Goal: Transaction & Acquisition: Purchase product/service

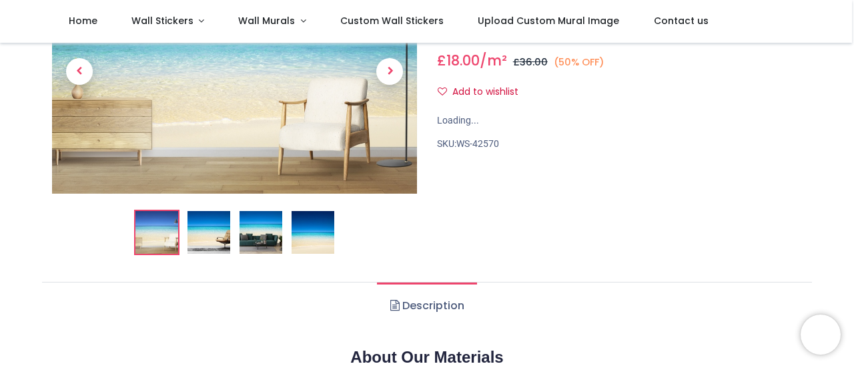
scroll to position [67, 0]
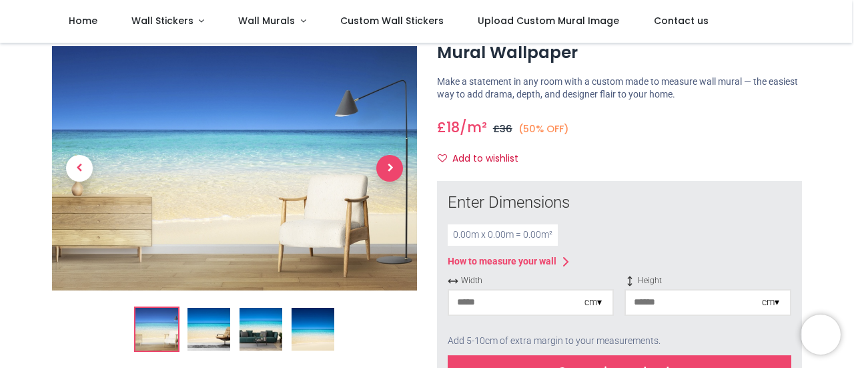
click at [390, 168] on span "Next" at bounding box center [389, 168] width 27 height 27
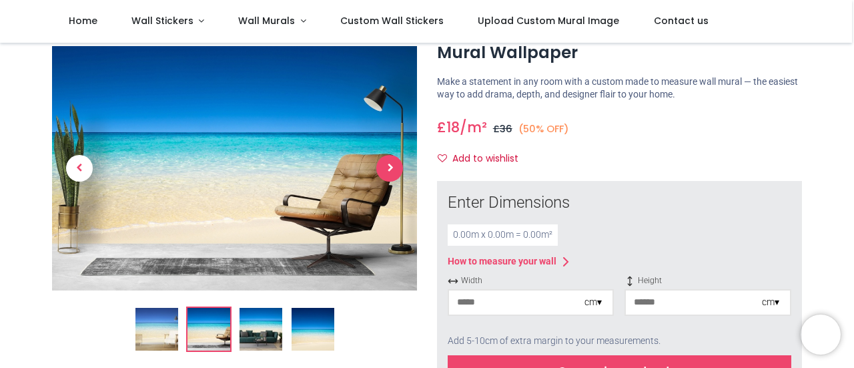
click at [388, 170] on span "Next" at bounding box center [389, 168] width 27 height 27
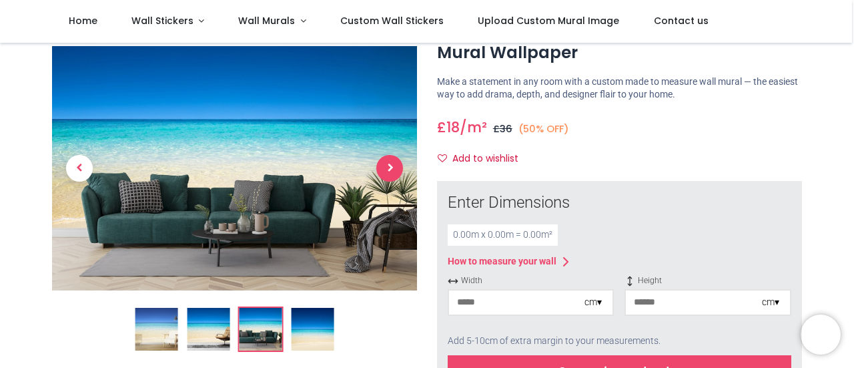
click at [388, 170] on span "Next" at bounding box center [389, 168] width 27 height 27
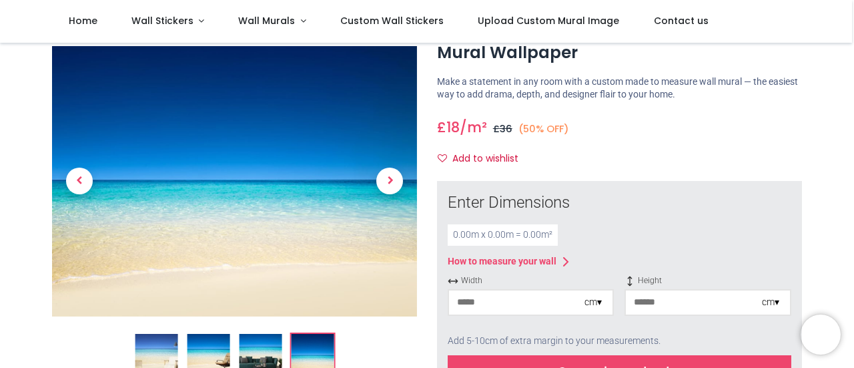
click at [510, 302] on input "number" at bounding box center [516, 302] width 135 height 24
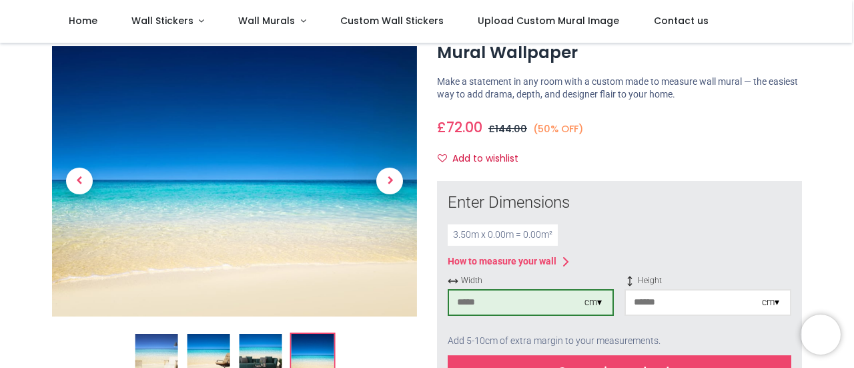
type input "***"
click at [705, 305] on input "number" at bounding box center [693, 302] width 135 height 24
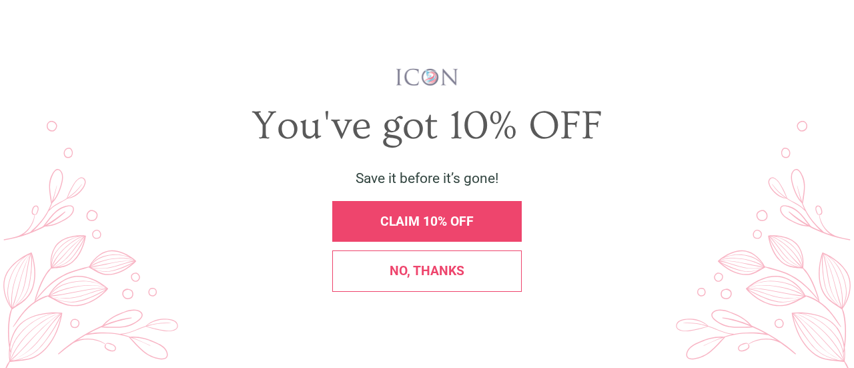
scroll to position [0, 0]
type input "***"
click at [836, 27] on span "X" at bounding box center [834, 29] width 12 height 17
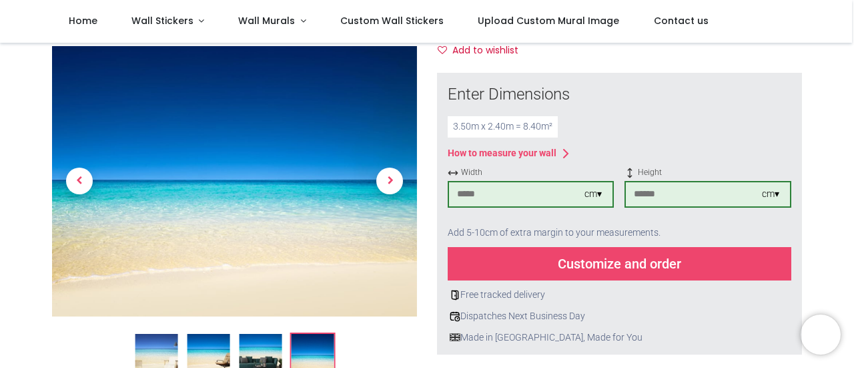
scroll to position [200, 0]
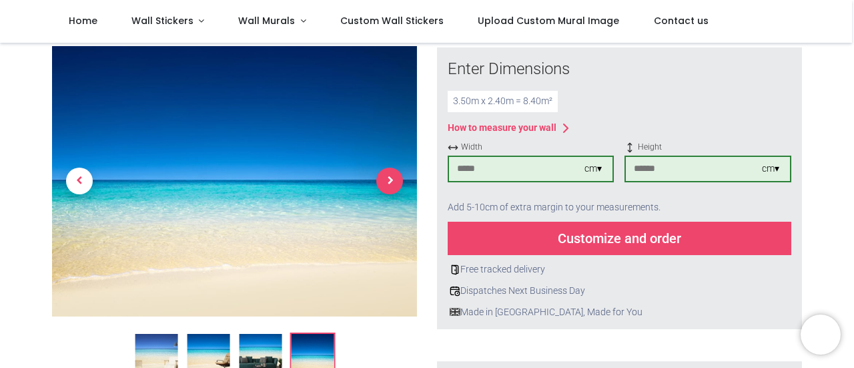
click at [390, 177] on span "Next" at bounding box center [389, 181] width 27 height 27
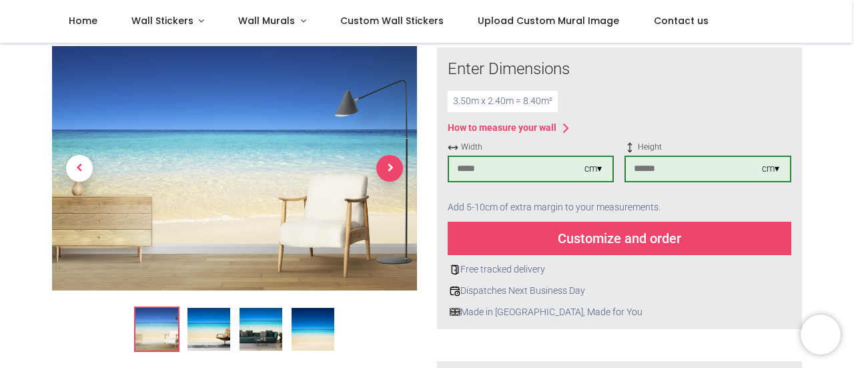
click at [394, 172] on span "Next" at bounding box center [389, 168] width 27 height 27
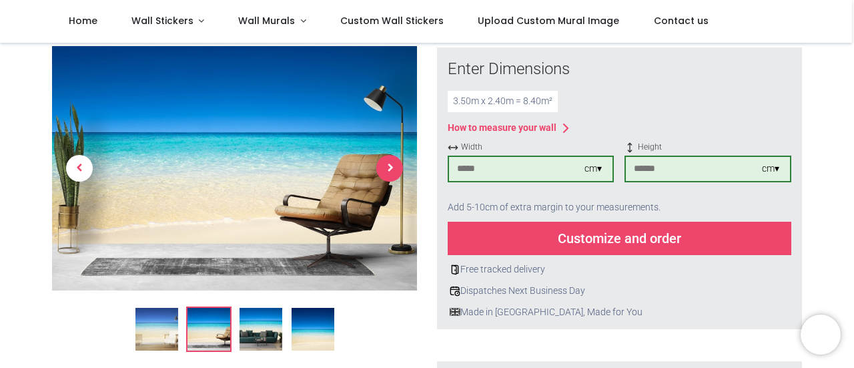
click at [392, 170] on span "Next" at bounding box center [389, 168] width 27 height 27
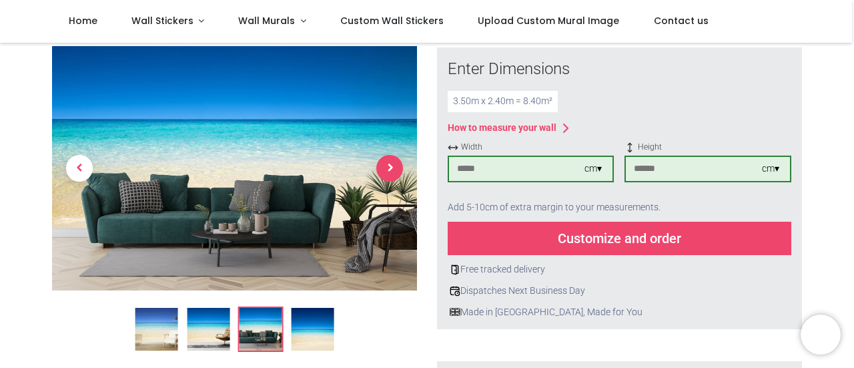
click at [392, 169] on span "Next" at bounding box center [389, 168] width 27 height 27
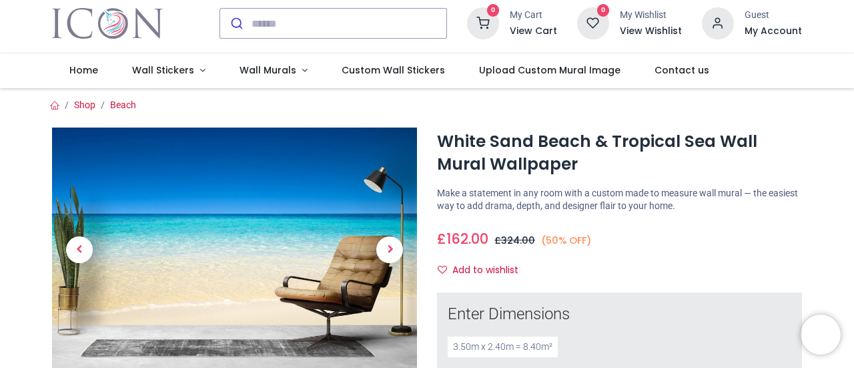
scroll to position [0, 0]
